Goal: Find specific page/section: Find specific page/section

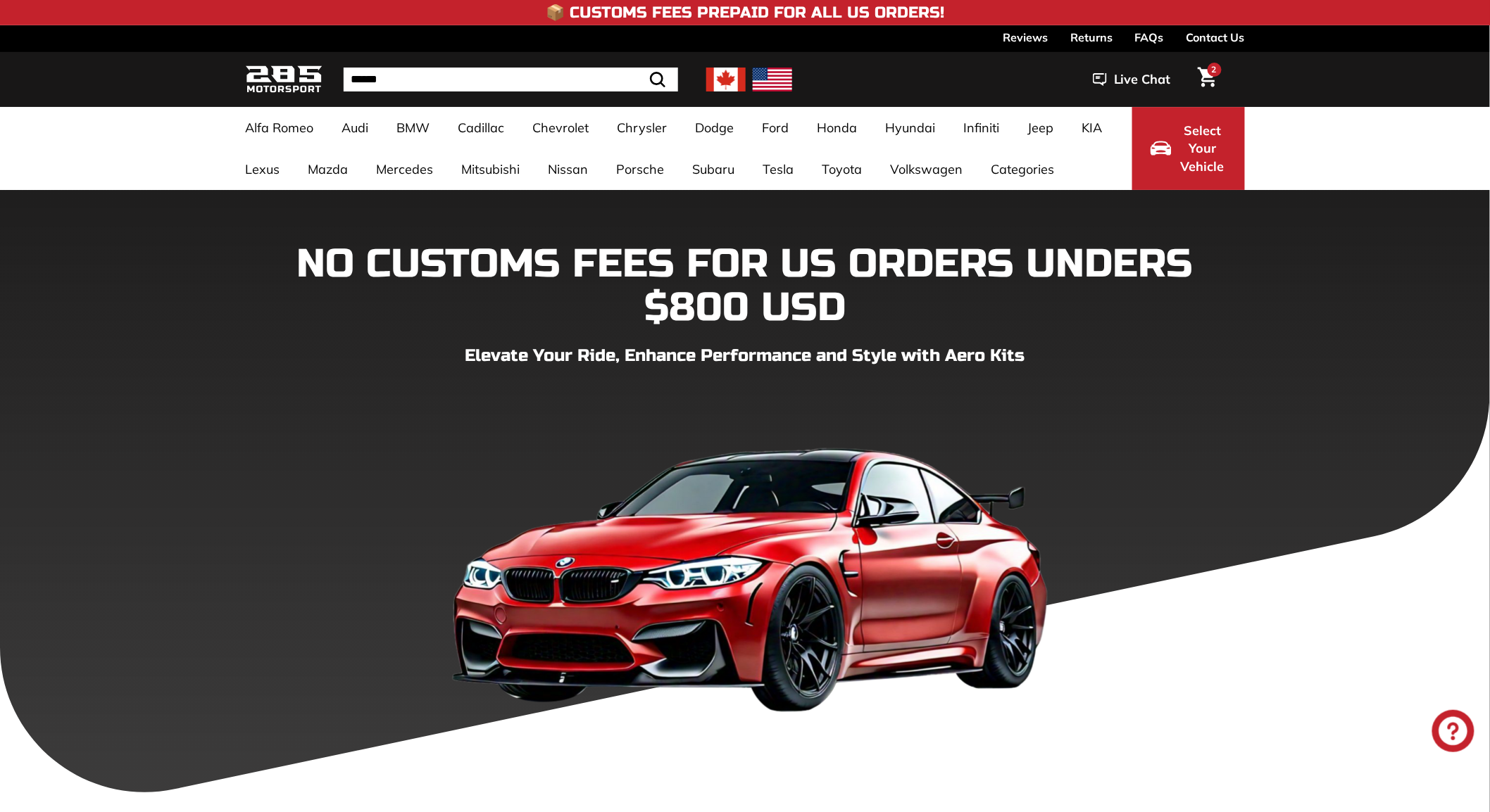
drag, startPoint x: 0, startPoint y: 0, endPoint x: 1216, endPoint y: 38, distance: 1216.6
click at [1216, 38] on link "Contact Us" at bounding box center [1215, 37] width 58 height 24
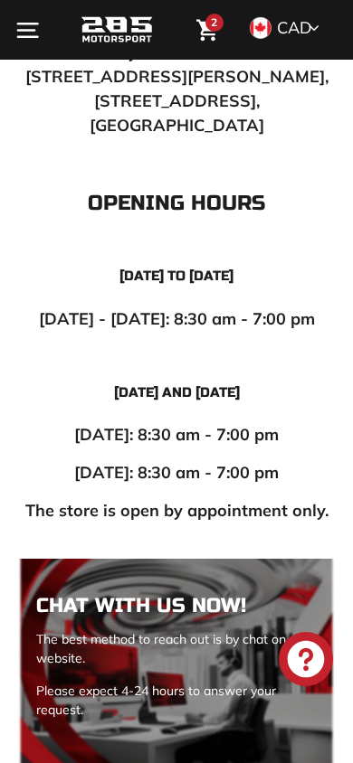
scroll to position [904, 0]
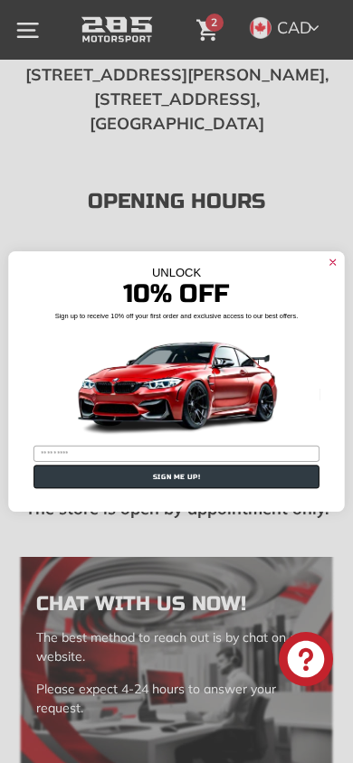
type input "**********"
click at [333, 262] on icon "Close dialog" at bounding box center [332, 261] width 5 height 5
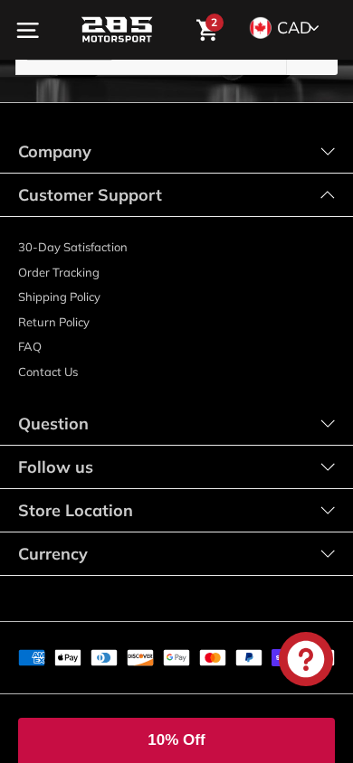
scroll to position [3306, 0]
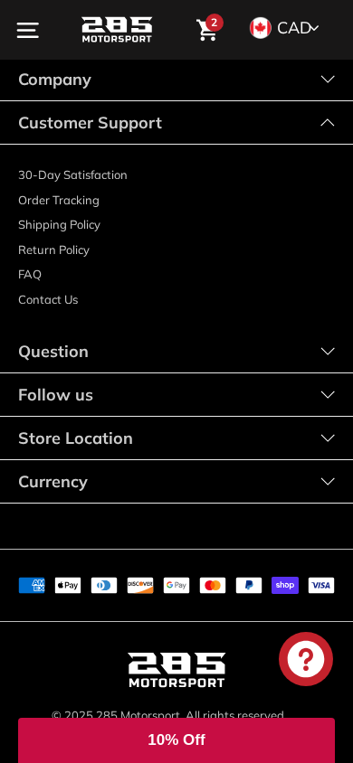
click at [173, 330] on div "Question" at bounding box center [176, 351] width 353 height 43
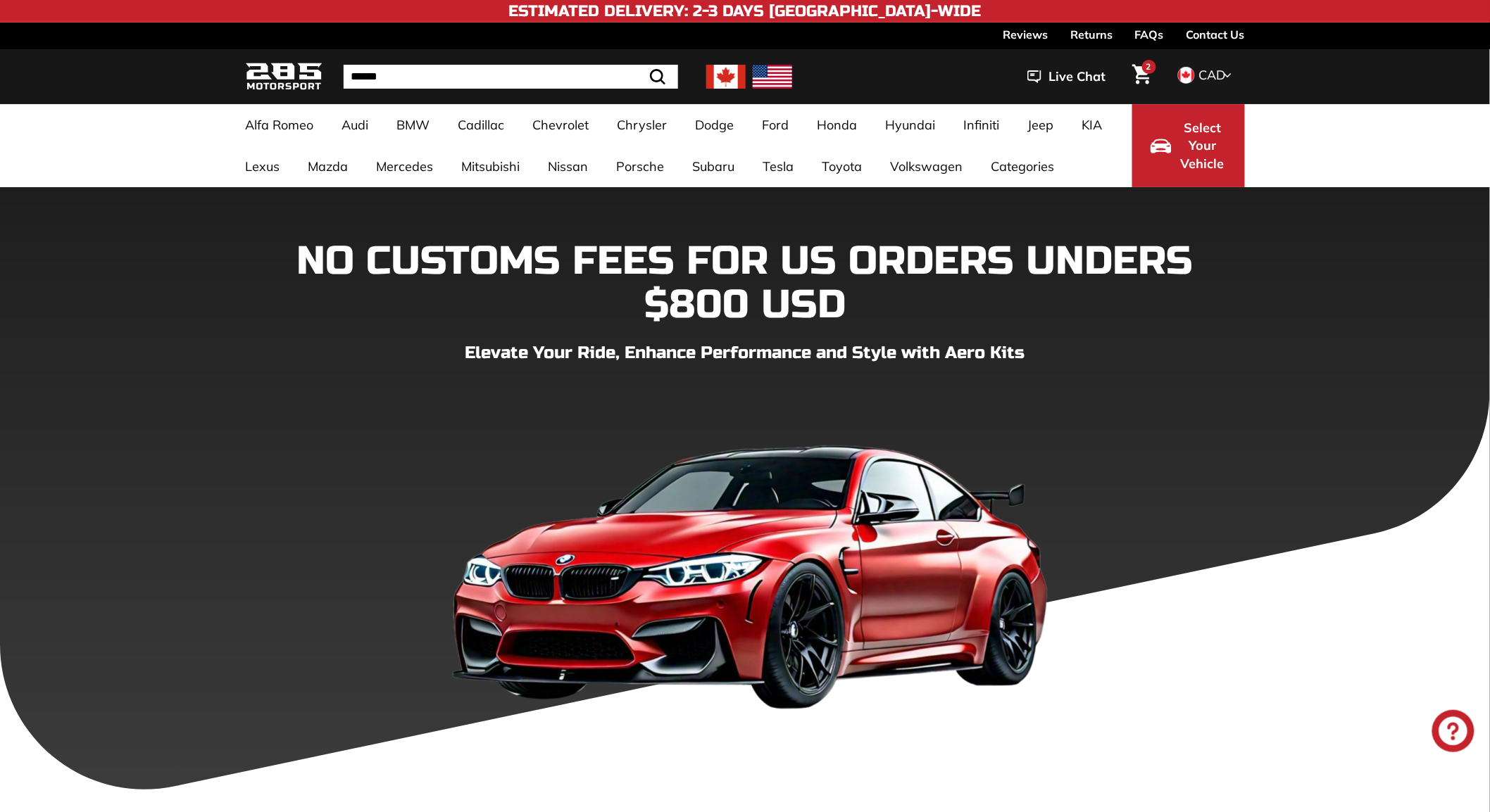
click at [274, 36] on link "Contact Us" at bounding box center [1215, 34] width 58 height 24
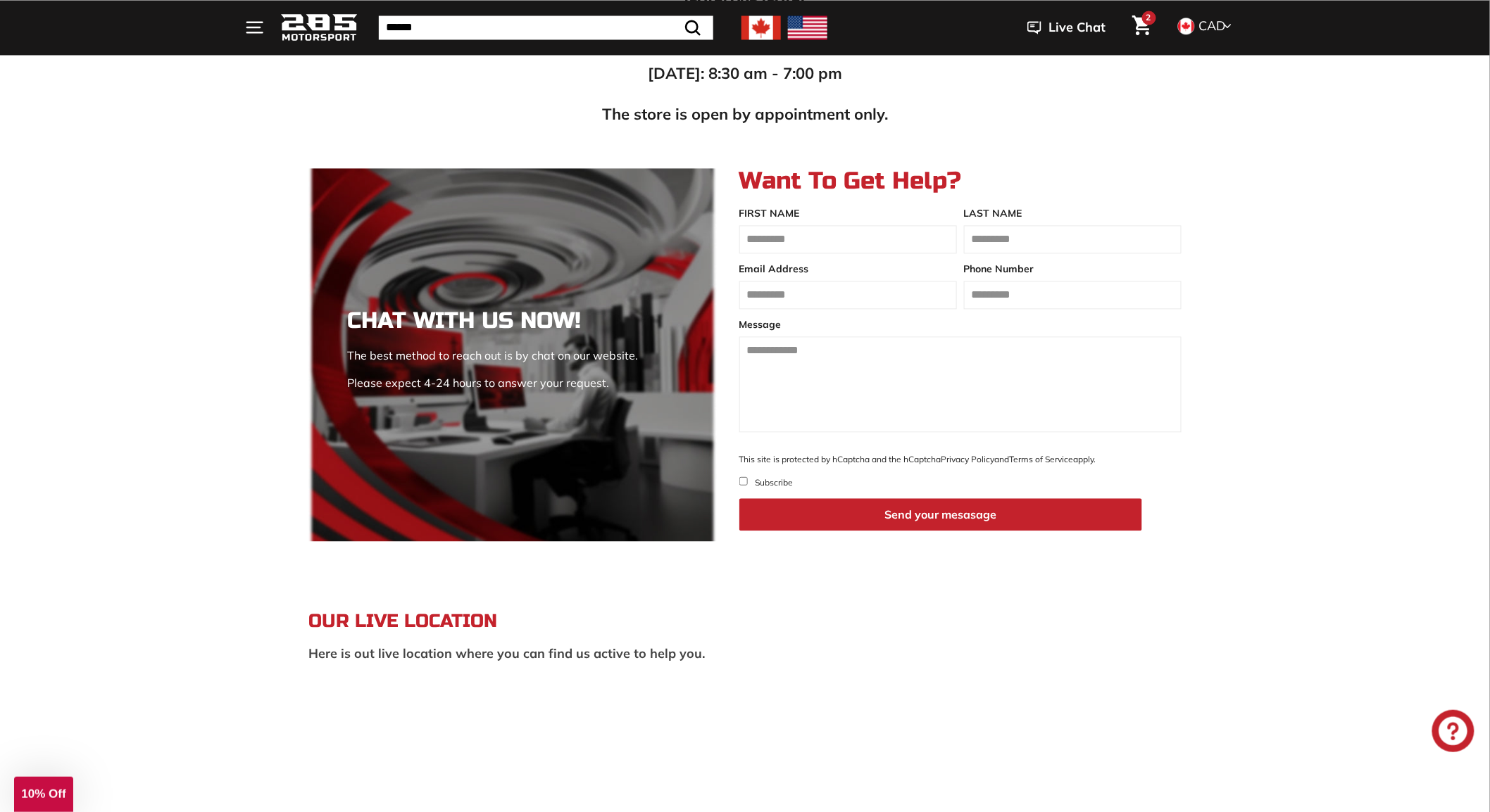
scroll to position [1095, 0]
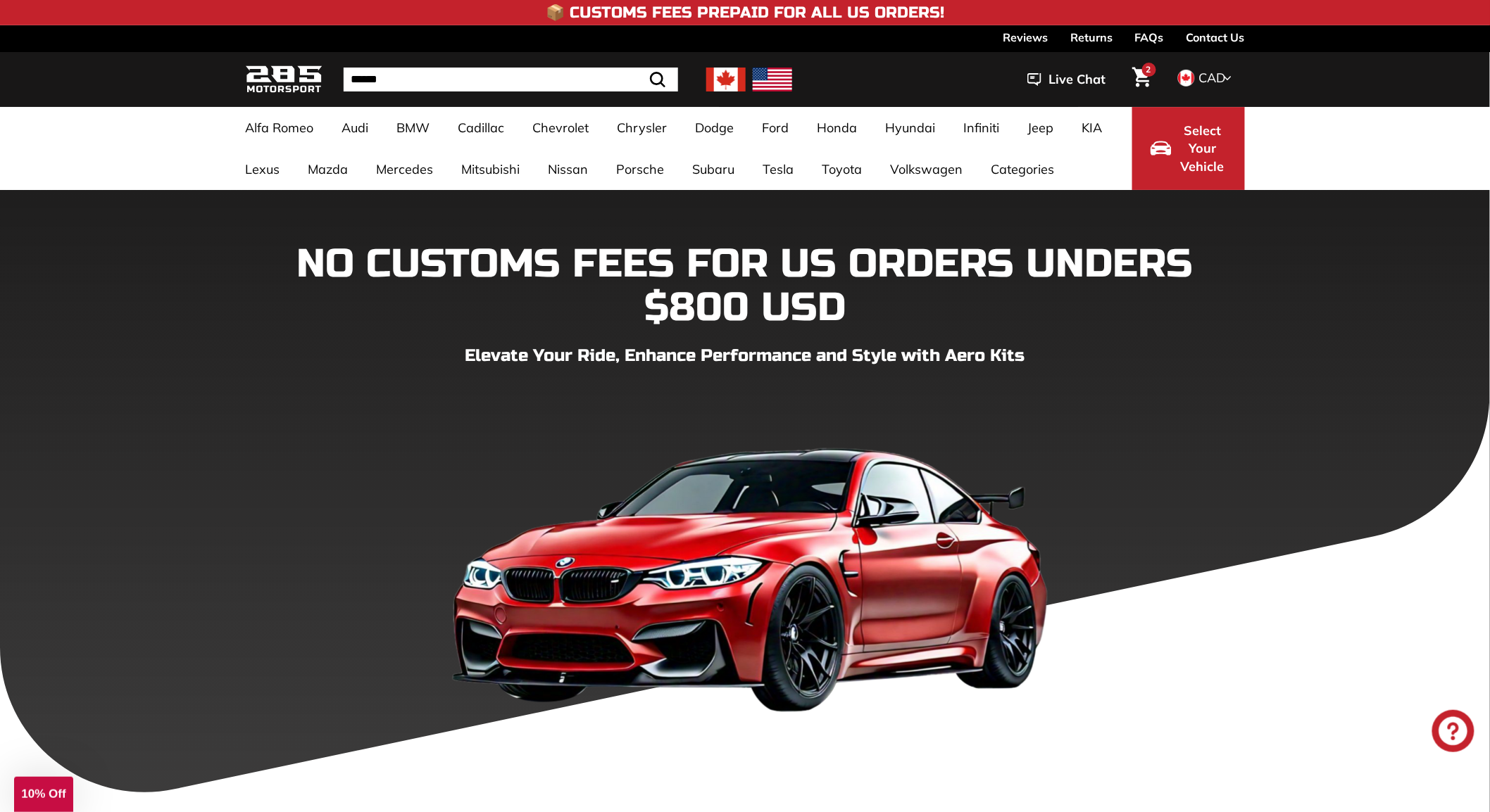
click at [1205, 40] on link "Contact Us" at bounding box center [1215, 37] width 58 height 24
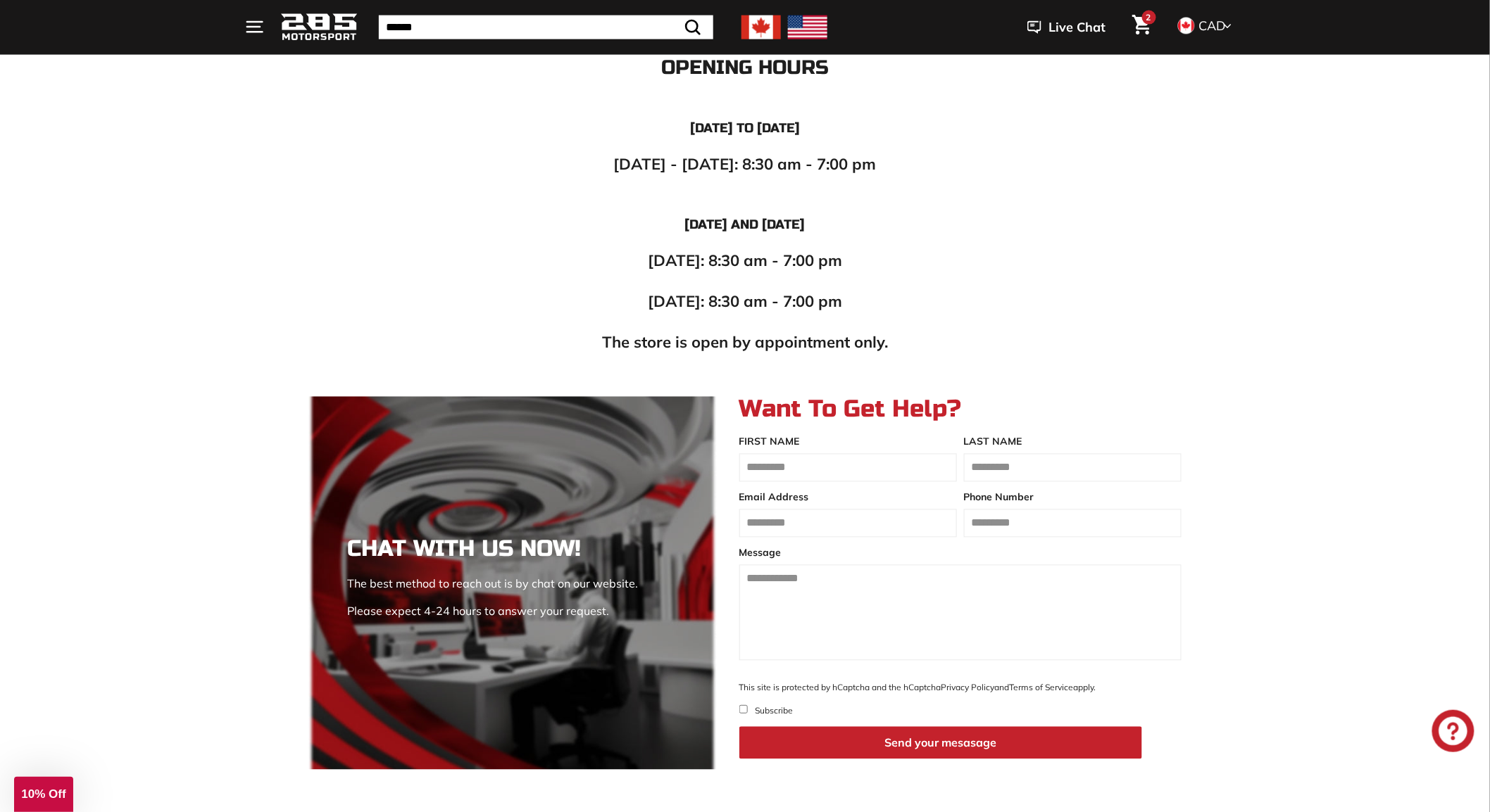
scroll to position [1016, 0]
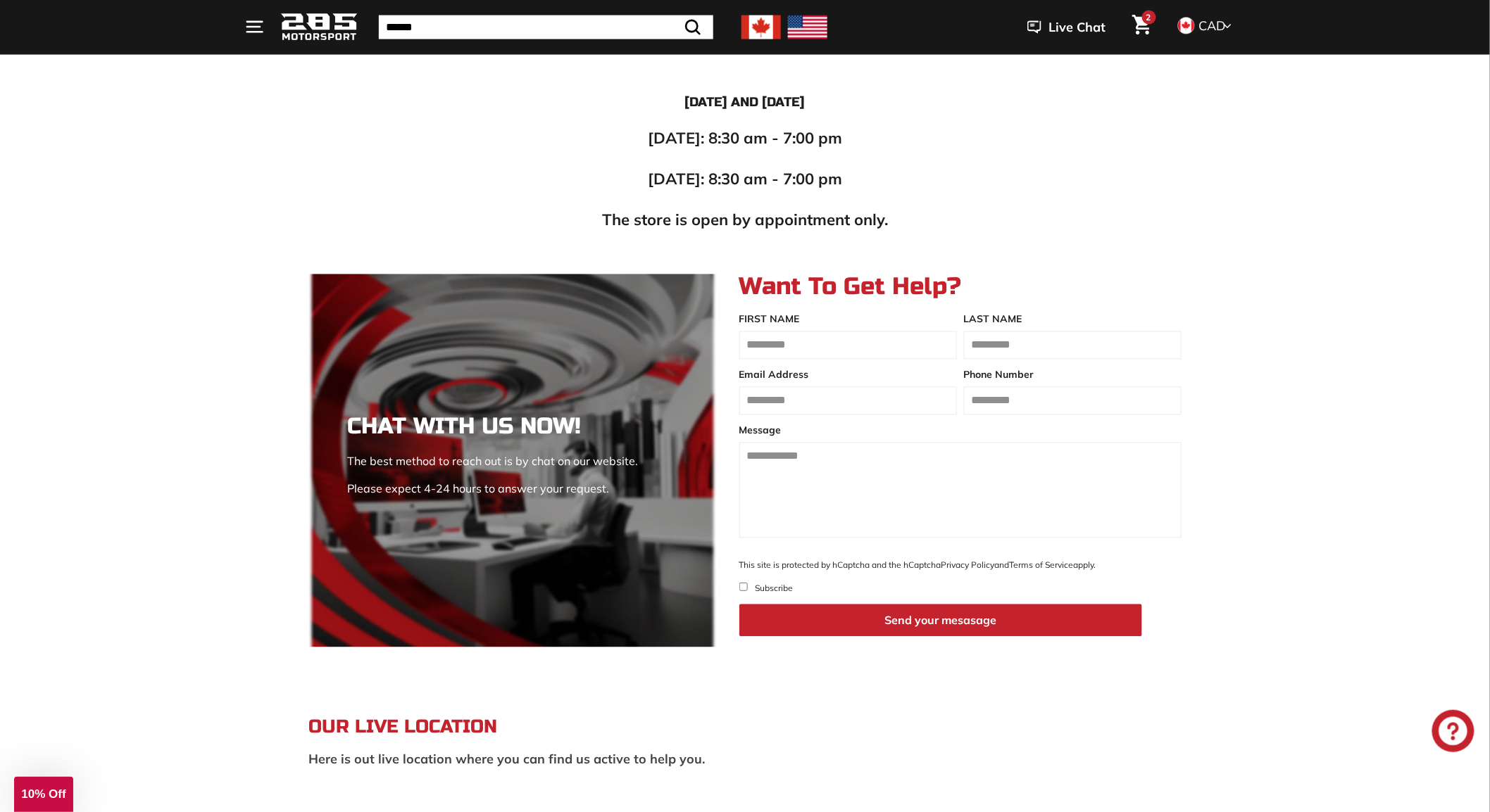
click at [263, 33] on icon ". . ." at bounding box center [255, 28] width 19 height 19
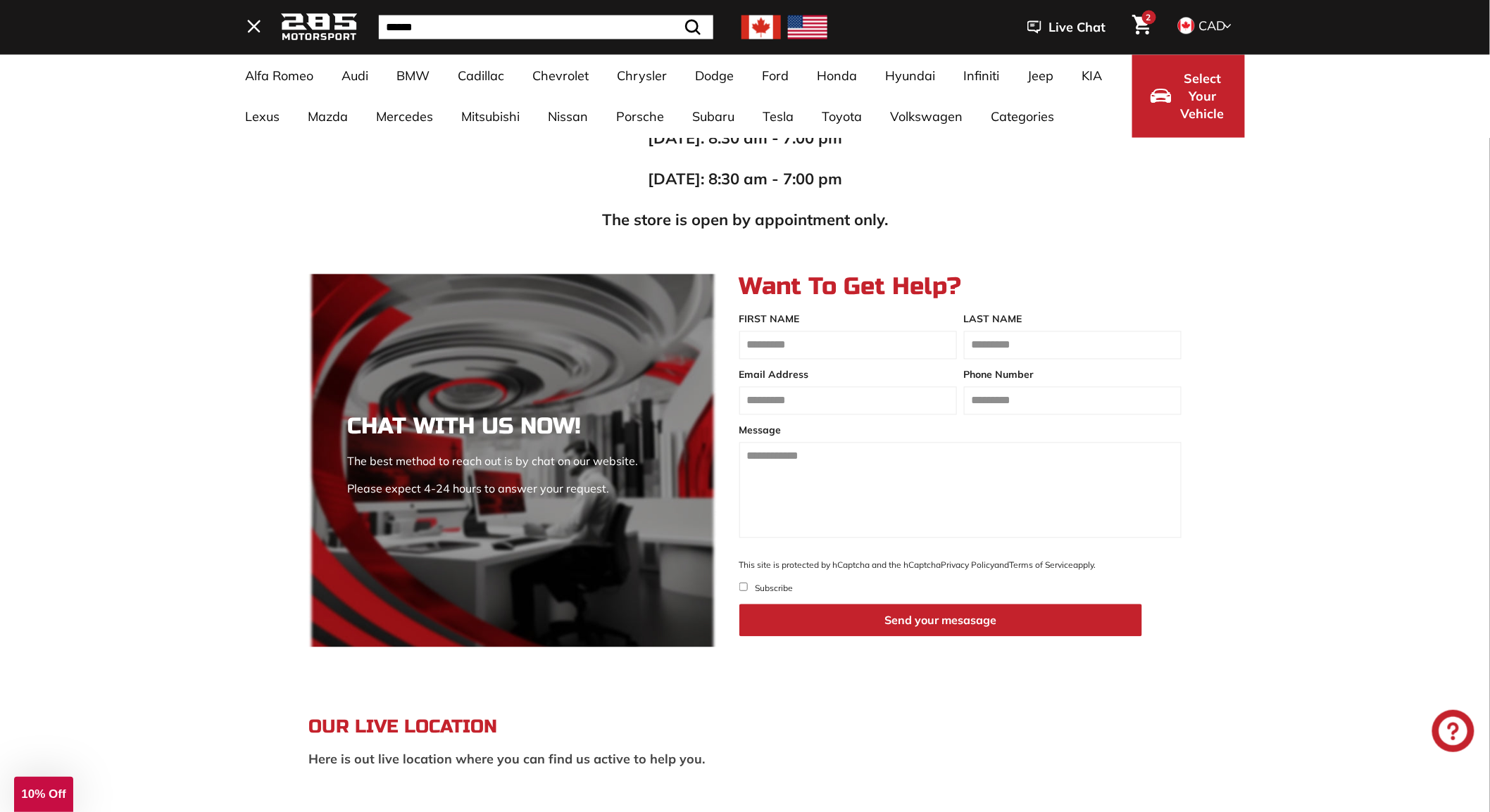
click at [304, 29] on img at bounding box center [319, 27] width 77 height 33
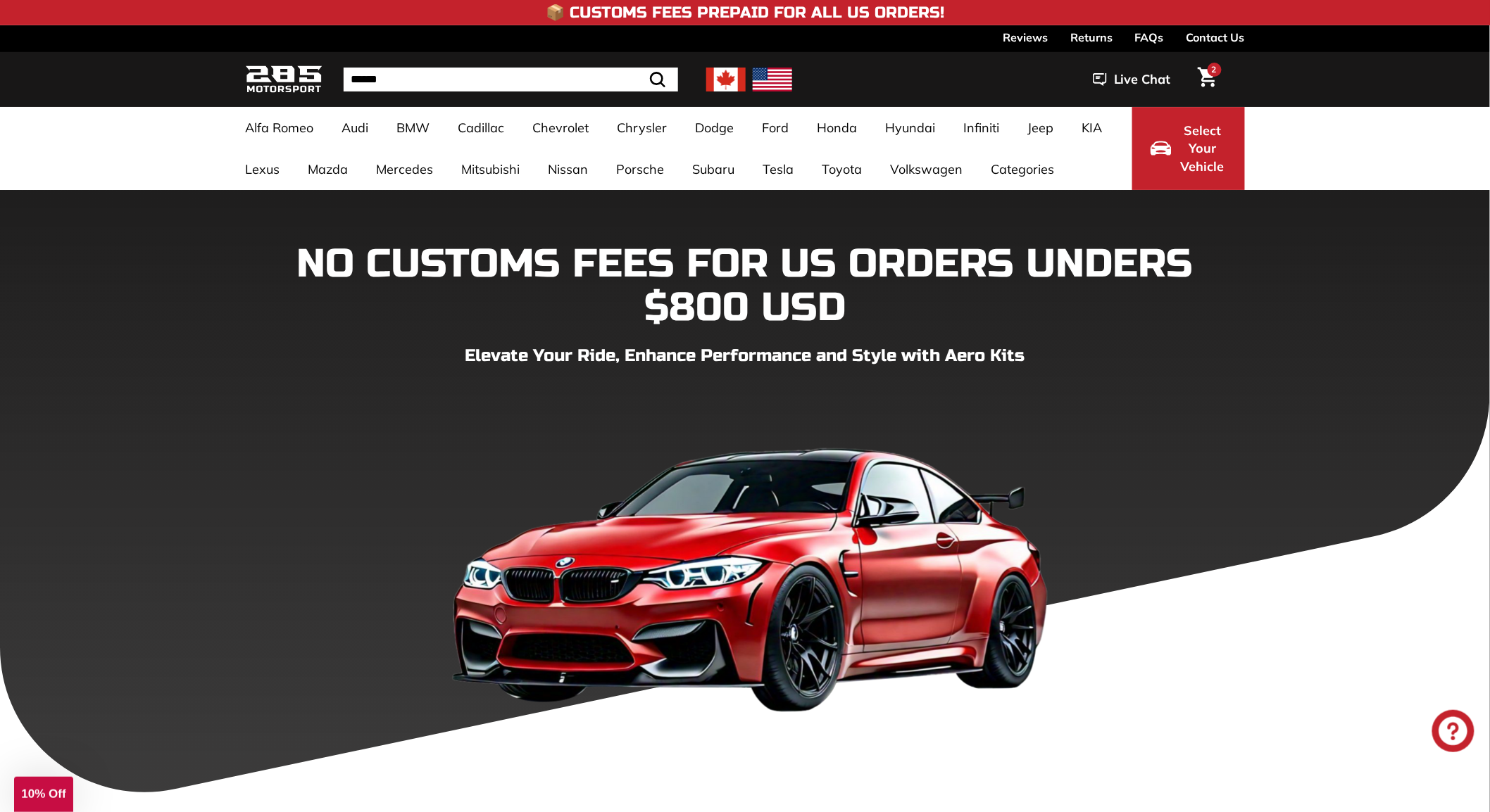
click at [153, 320] on div "NO CUSTOMS FEES FOR US ORDERS UNDERS $800 USD Elevate Your Ride, Enhance Perfor…" at bounding box center [745, 491] width 1490 height 603
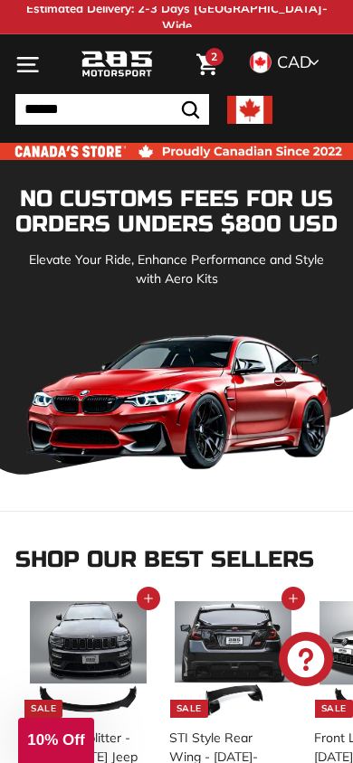
click at [26, 67] on icon ". . ." at bounding box center [27, 64] width 24 height 24
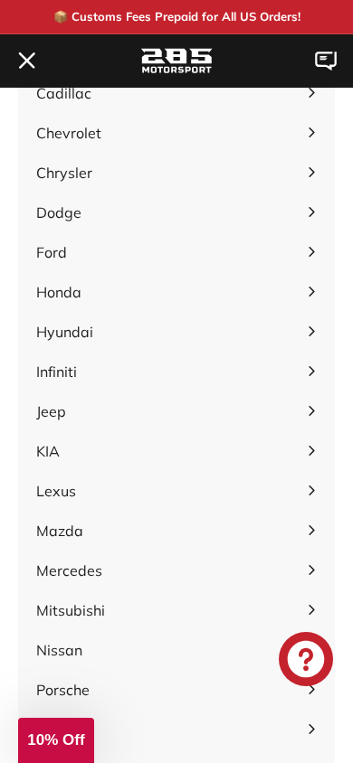
scroll to position [181, 0]
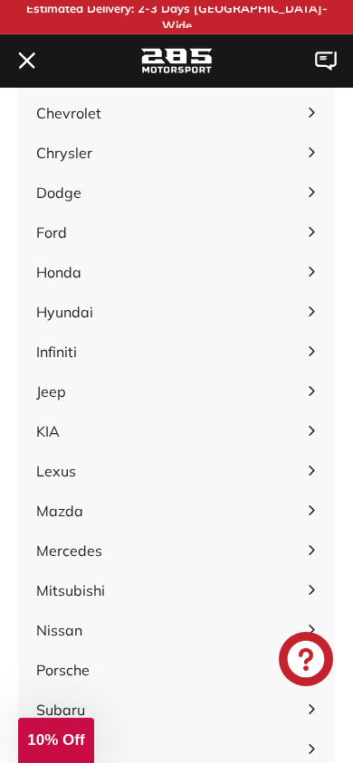
click at [309, 396] on icon "button" at bounding box center [310, 391] width 5 height 10
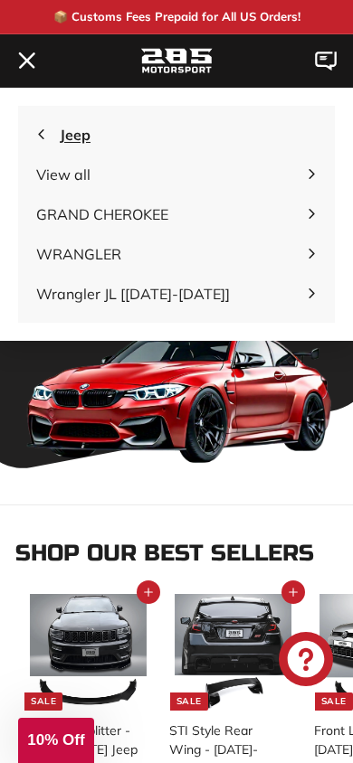
click at [39, 129] on icon "button" at bounding box center [41, 134] width 10 height 10
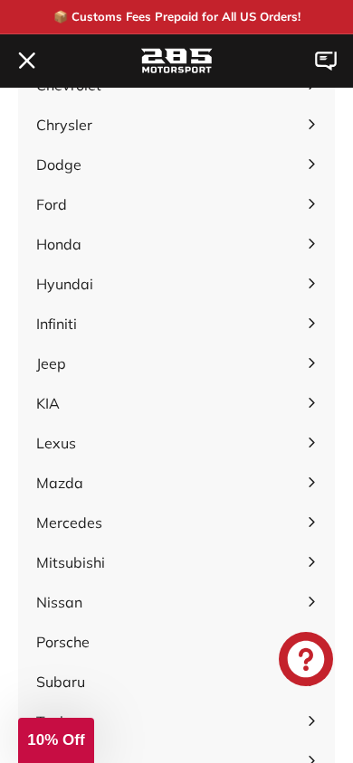
scroll to position [271, 0]
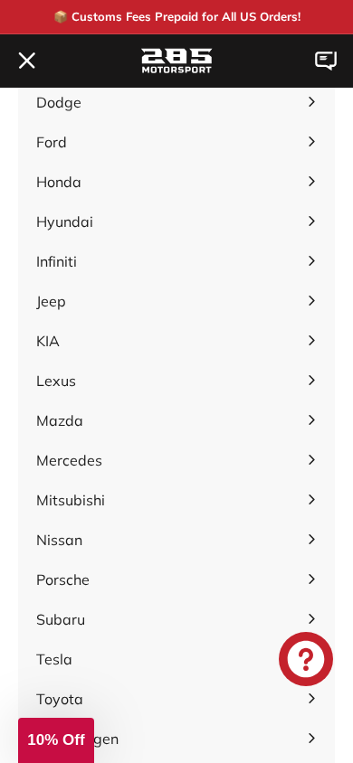
click at [310, 381] on icon "button" at bounding box center [311, 380] width 10 height 10
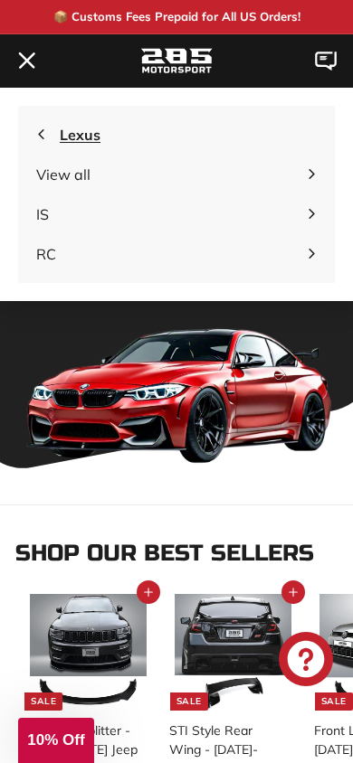
scroll to position [0, 0]
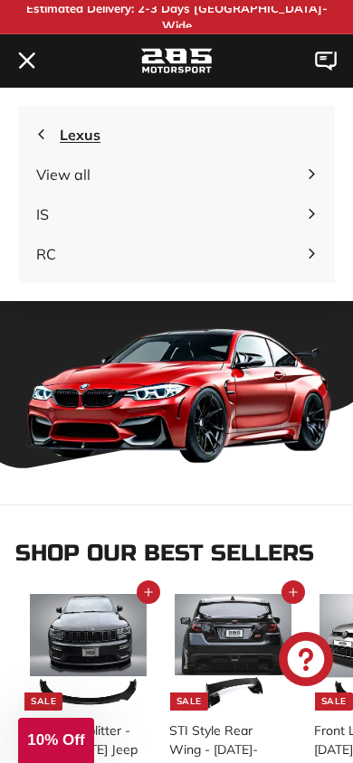
click at [36, 134] on icon "button" at bounding box center [41, 134] width 10 height 10
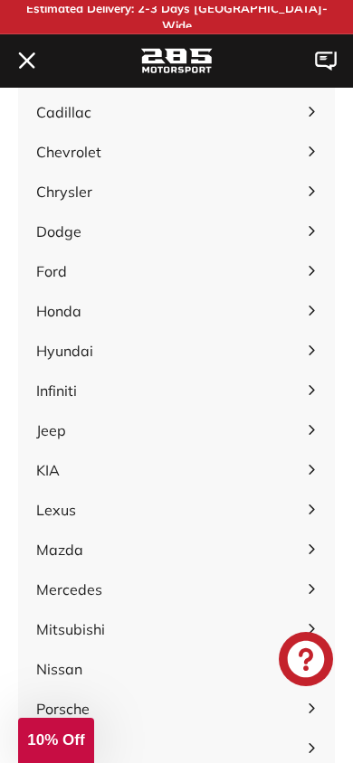
scroll to position [181, 0]
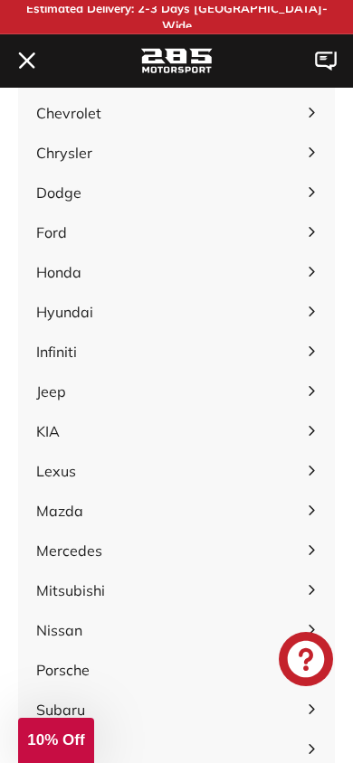
click at [306, 508] on span "Mazda Expand submenu" at bounding box center [176, 511] width 316 height 40
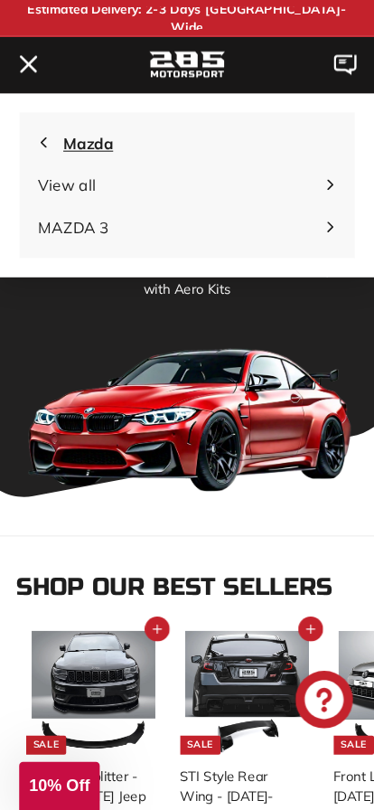
scroll to position [0, 0]
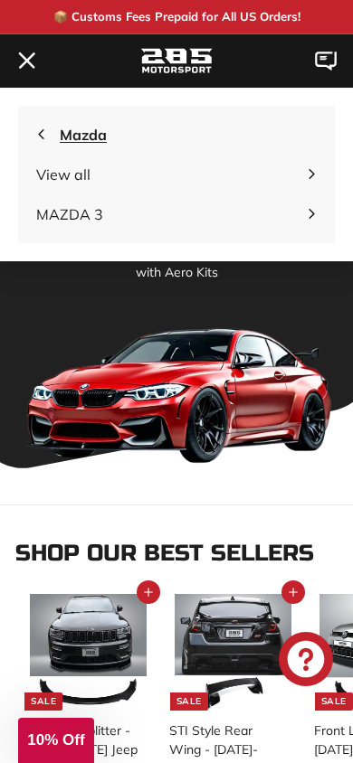
click at [42, 134] on icon "button" at bounding box center [41, 134] width 10 height 10
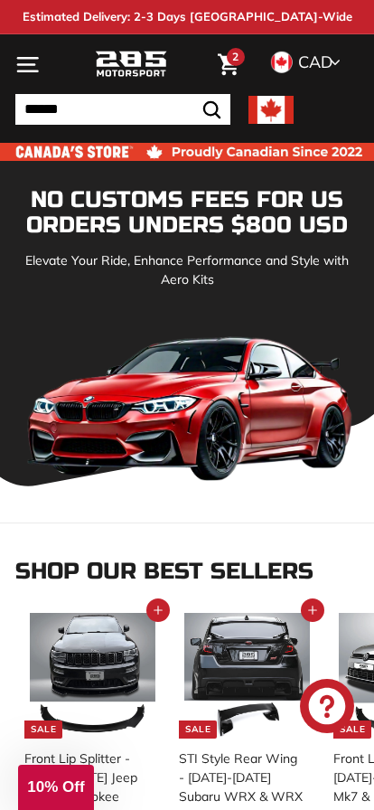
click at [26, 67] on icon ". . ." at bounding box center [27, 64] width 24 height 24
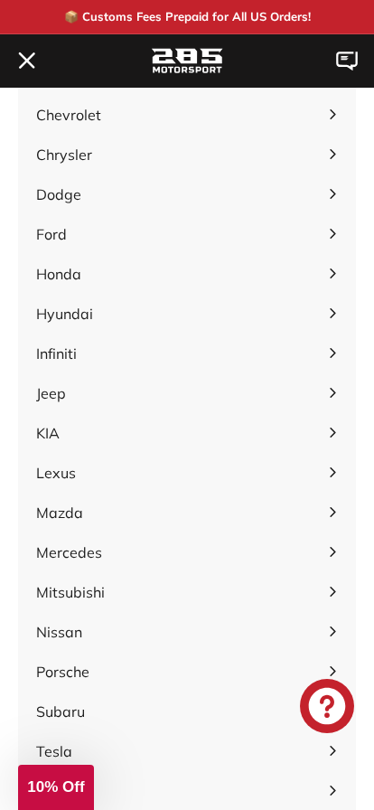
scroll to position [181, 0]
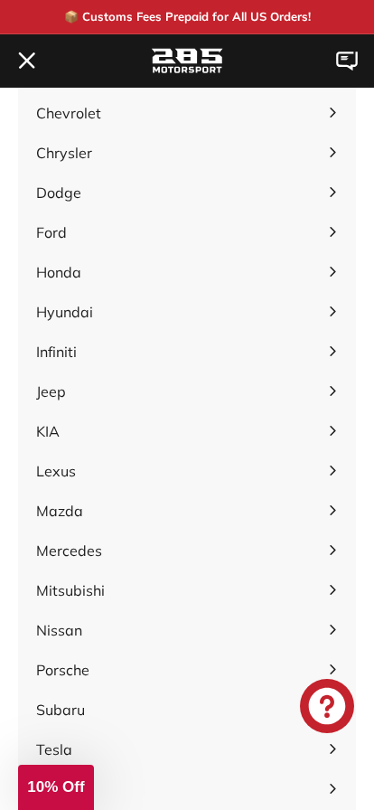
click at [332, 470] on icon "button" at bounding box center [333, 471] width 10 height 10
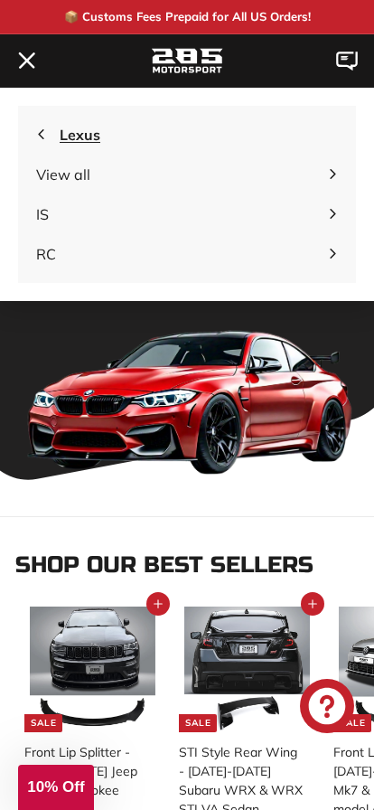
scroll to position [0, 0]
click at [42, 136] on icon "button" at bounding box center [41, 134] width 10 height 10
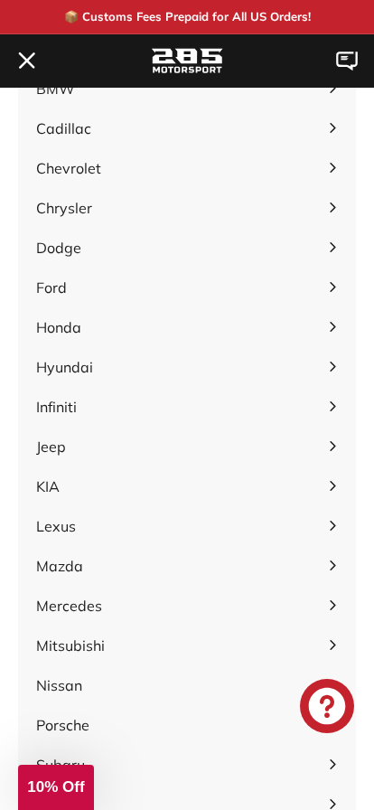
scroll to position [181, 0]
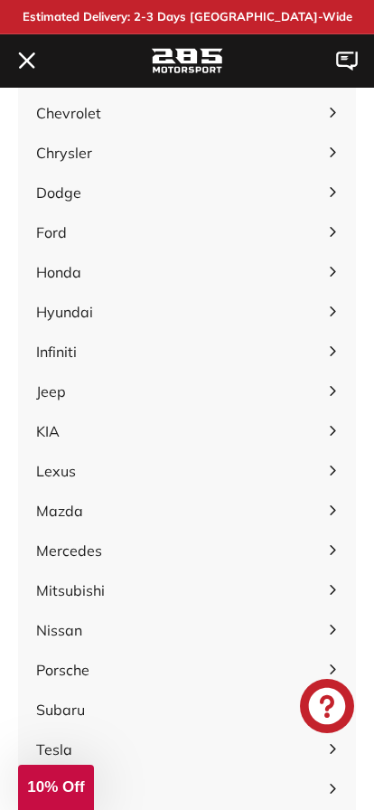
click at [329, 513] on icon "button" at bounding box center [333, 510] width 10 height 10
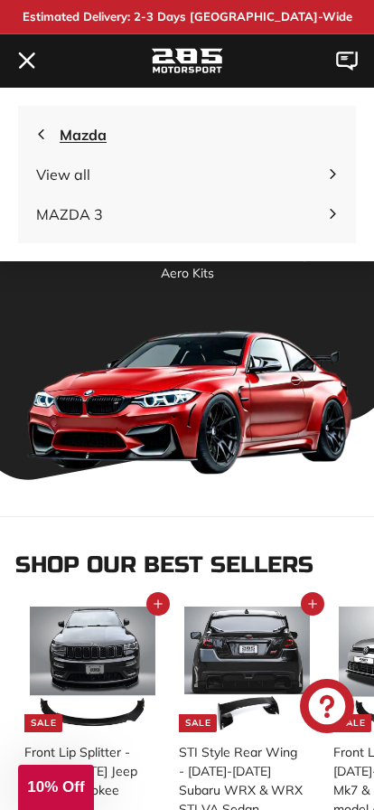
scroll to position [0, 0]
click at [42, 135] on icon "button" at bounding box center [41, 134] width 10 height 10
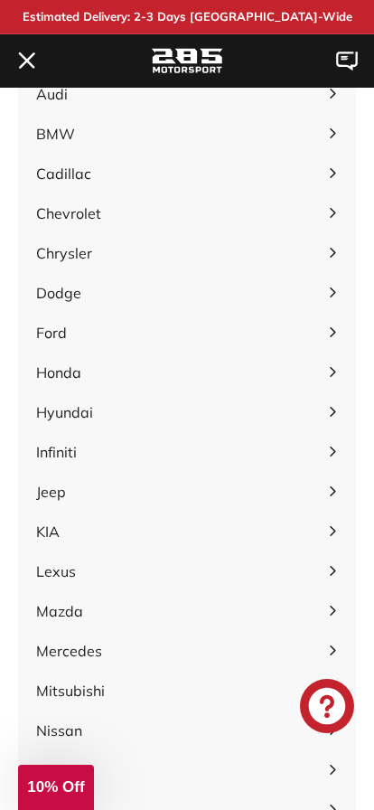
scroll to position [181, 0]
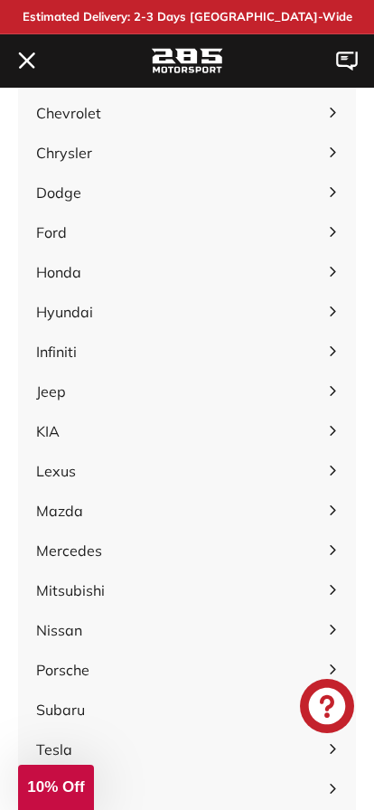
click at [332, 546] on icon "button" at bounding box center [333, 550] width 10 height 10
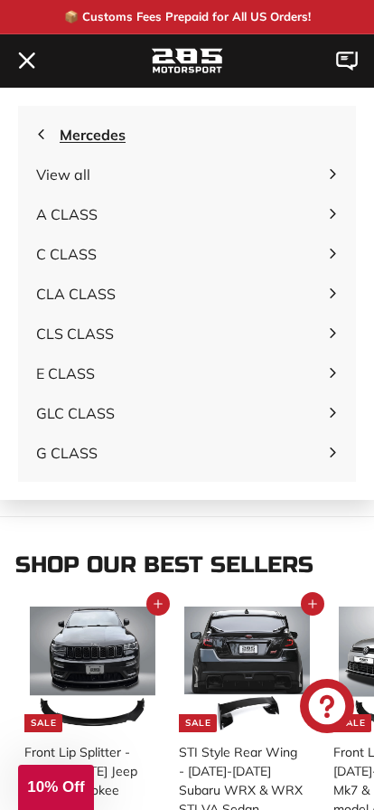
scroll to position [0, 0]
click at [38, 125] on span "Mercedes" at bounding box center [187, 135] width 338 height 40
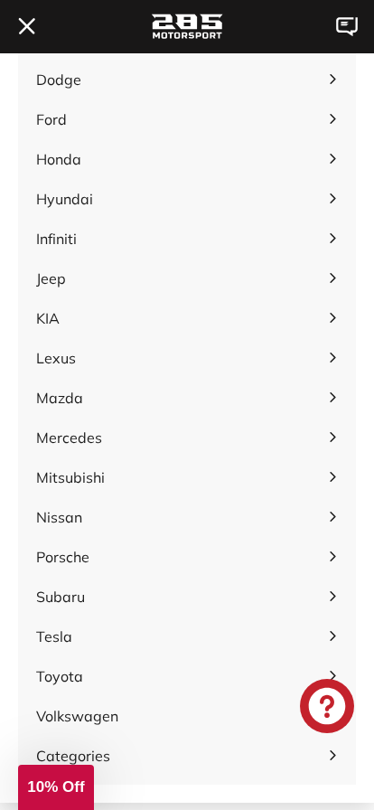
scroll to position [633, 0]
click at [334, 638] on icon "button" at bounding box center [332, 637] width 5 height 10
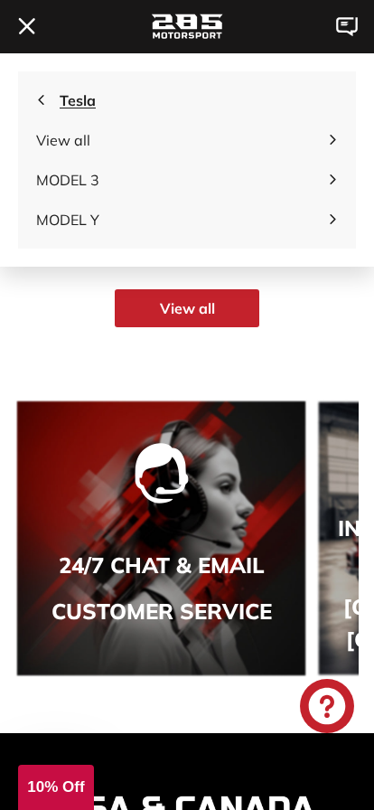
scroll to position [0, 0]
click at [40, 93] on span "Tesla" at bounding box center [187, 100] width 338 height 40
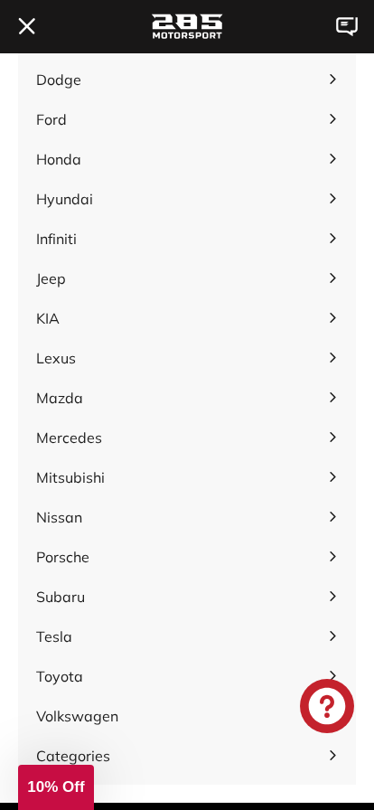
scroll to position [904, 0]
click at [117, 712] on span "Volkswagen" at bounding box center [177, 716] width 283 height 22
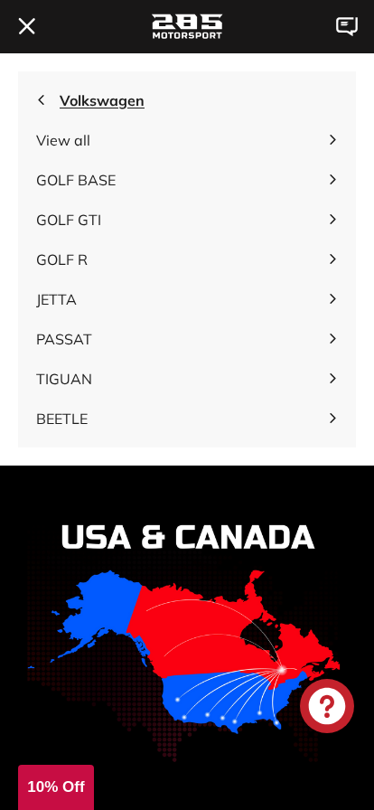
click at [334, 184] on icon "button" at bounding box center [333, 180] width 10 height 10
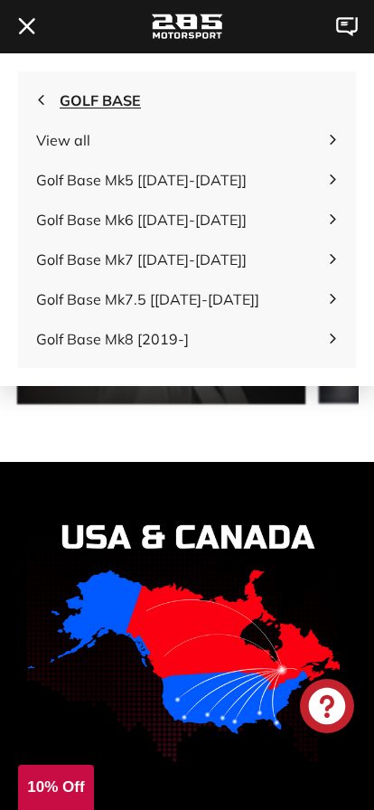
click at [42, 99] on icon "button" at bounding box center [41, 101] width 10 height 10
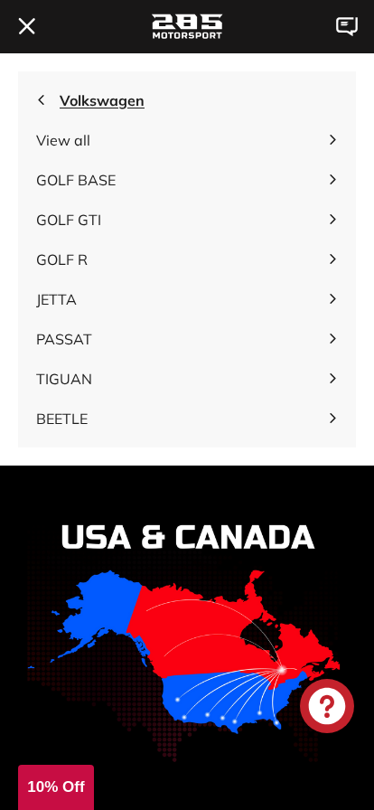
click at [325, 184] on span "GOLF BASE Expand submenu" at bounding box center [187, 180] width 338 height 40
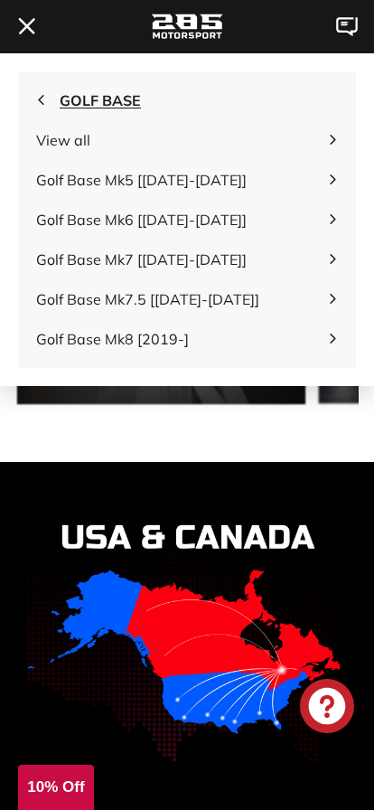
click at [42, 105] on icon "button" at bounding box center [41, 101] width 10 height 10
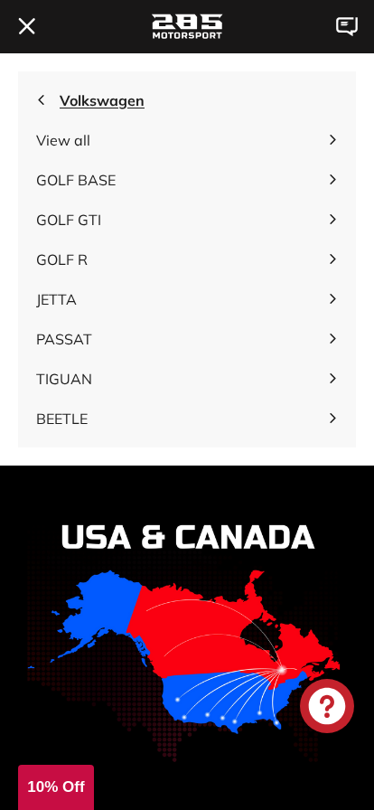
click at [27, 26] on icon "." at bounding box center [27, 26] width 14 height 14
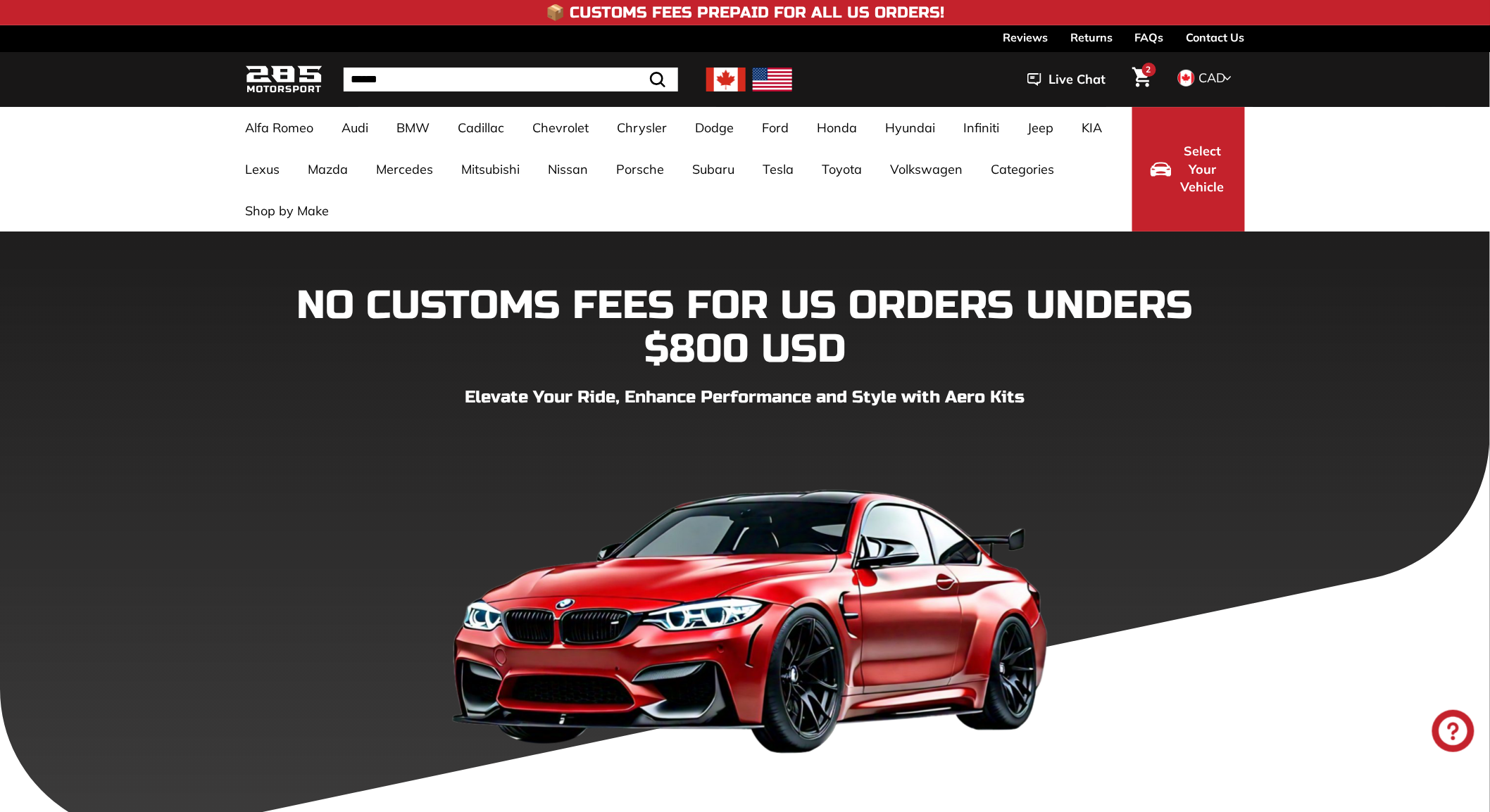
click at [283, 212] on link "Shop by Make" at bounding box center [287, 210] width 112 height 41
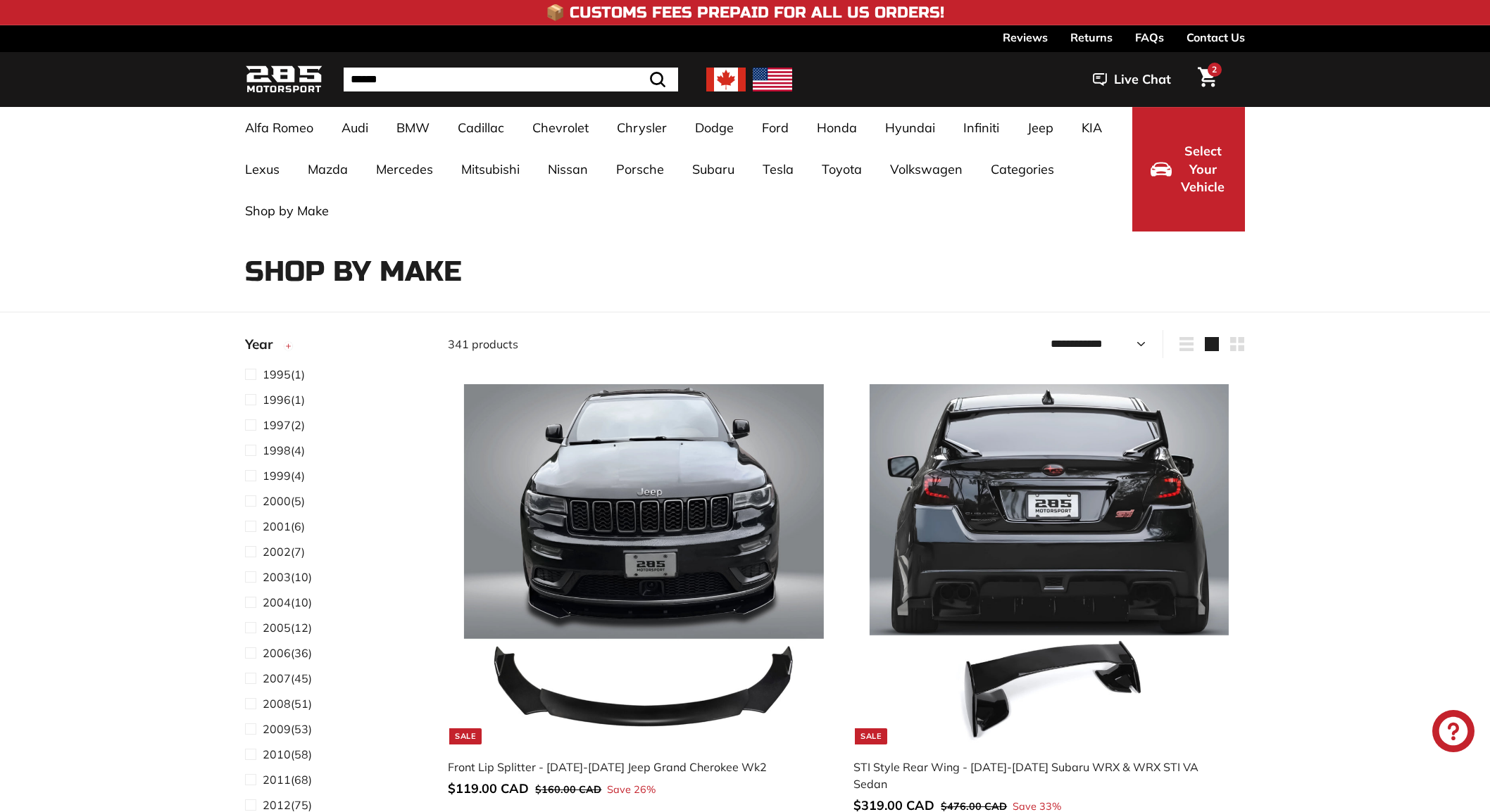
select select "**********"
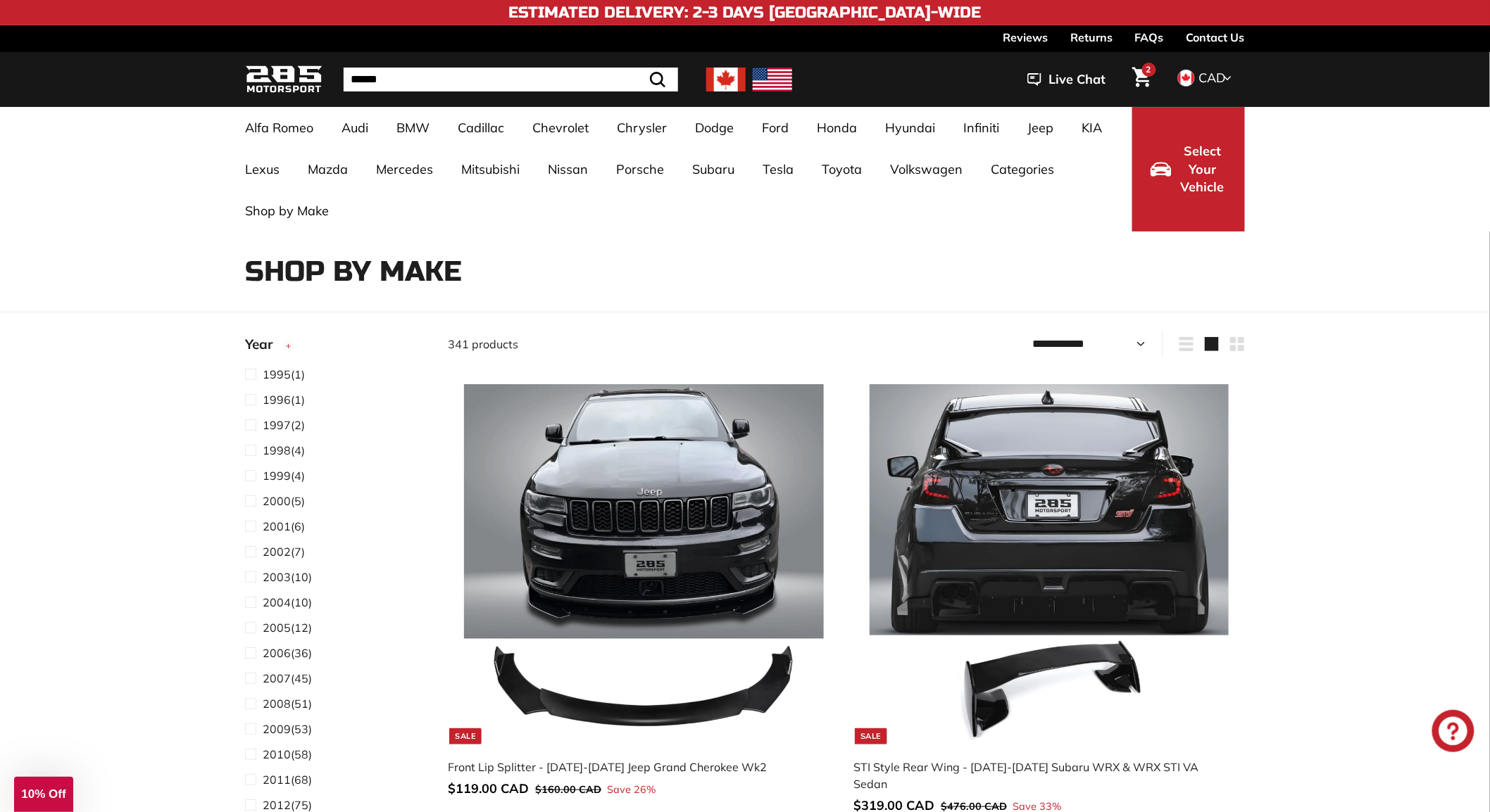
click at [283, 343] on span "Year" at bounding box center [264, 344] width 38 height 20
click at [294, 378] on circle "button" at bounding box center [295, 381] width 8 height 8
click at [294, 378] on circle "button" at bounding box center [295, 381] width 8 height 8
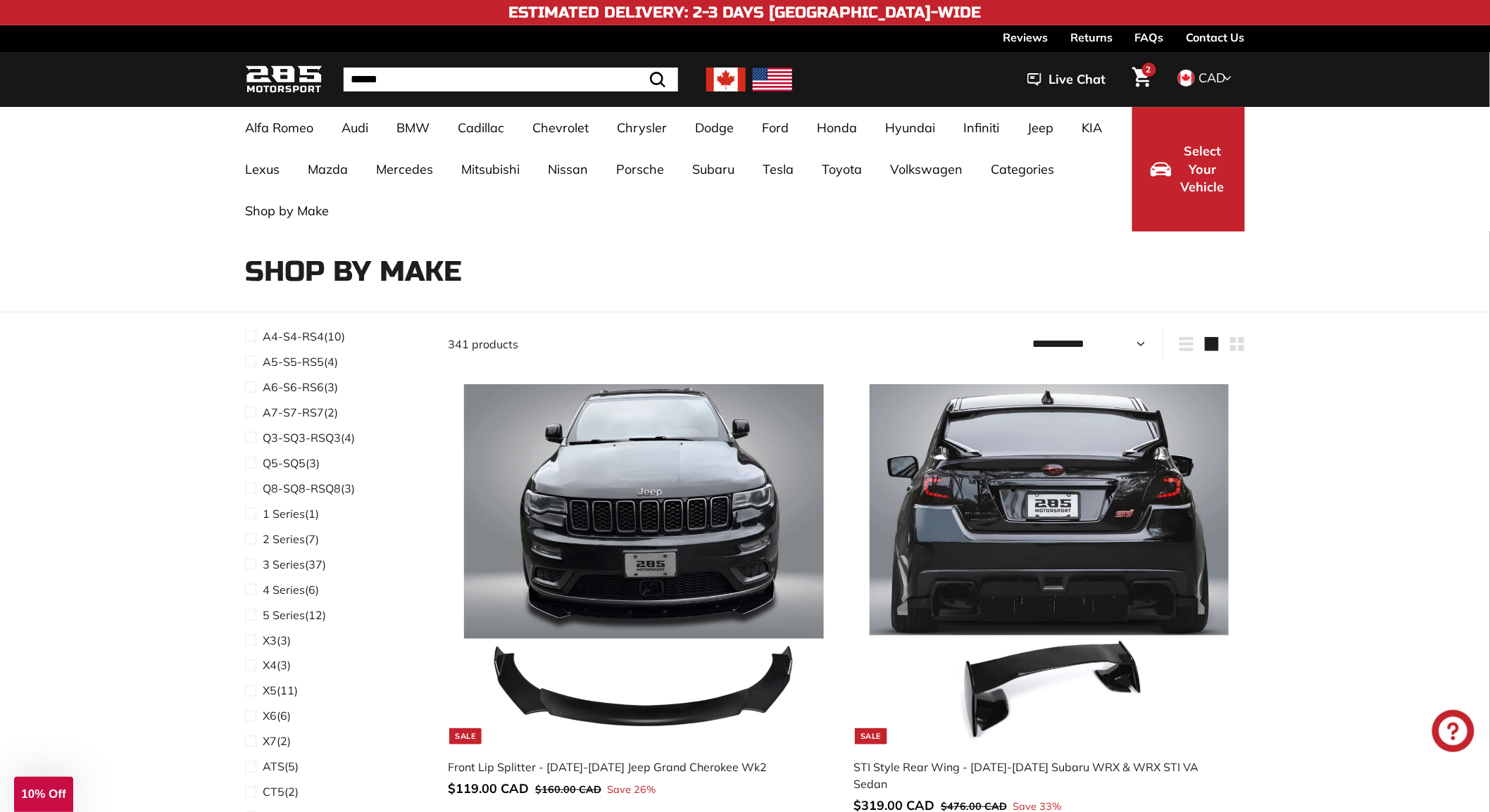
scroll to position [938, 0]
